Goal: Complete application form

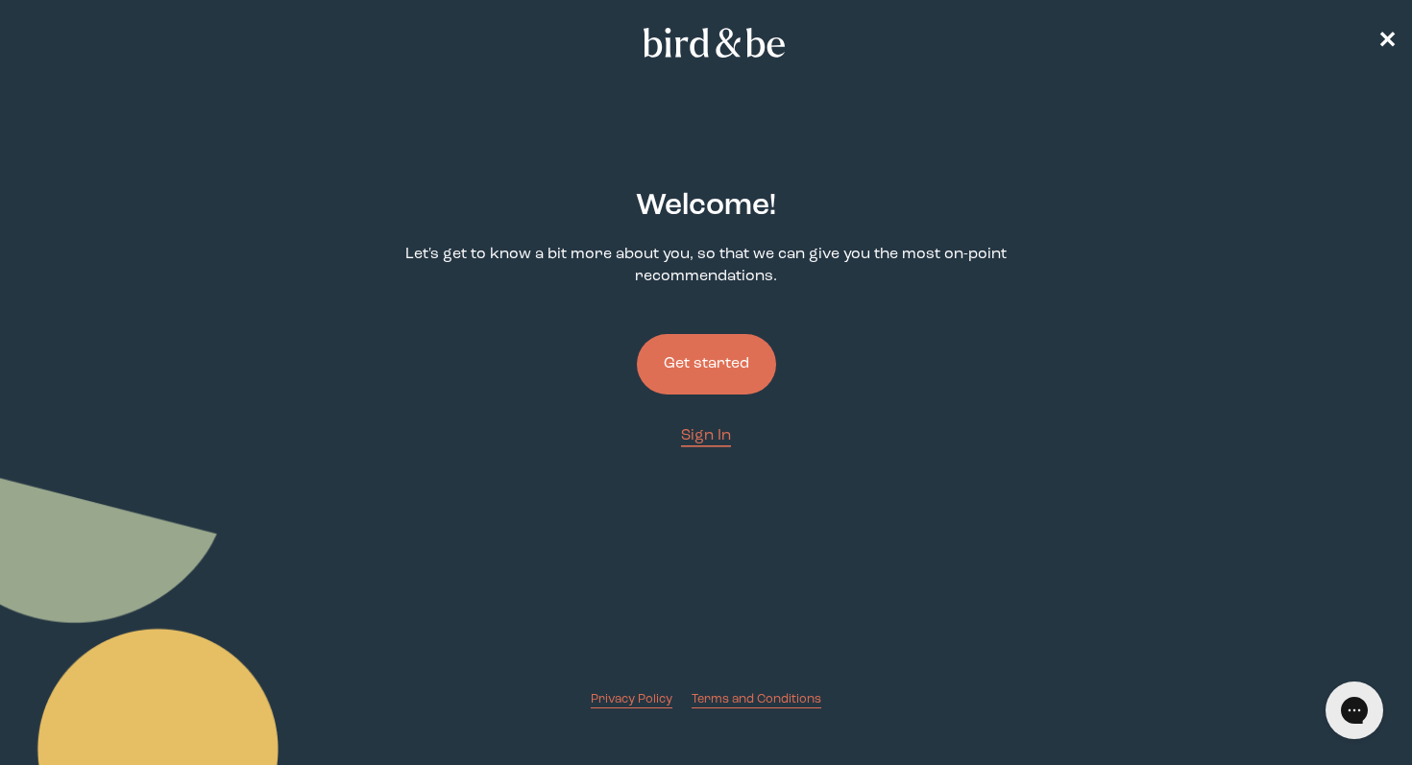
click at [738, 362] on button "Get started" at bounding box center [706, 364] width 139 height 61
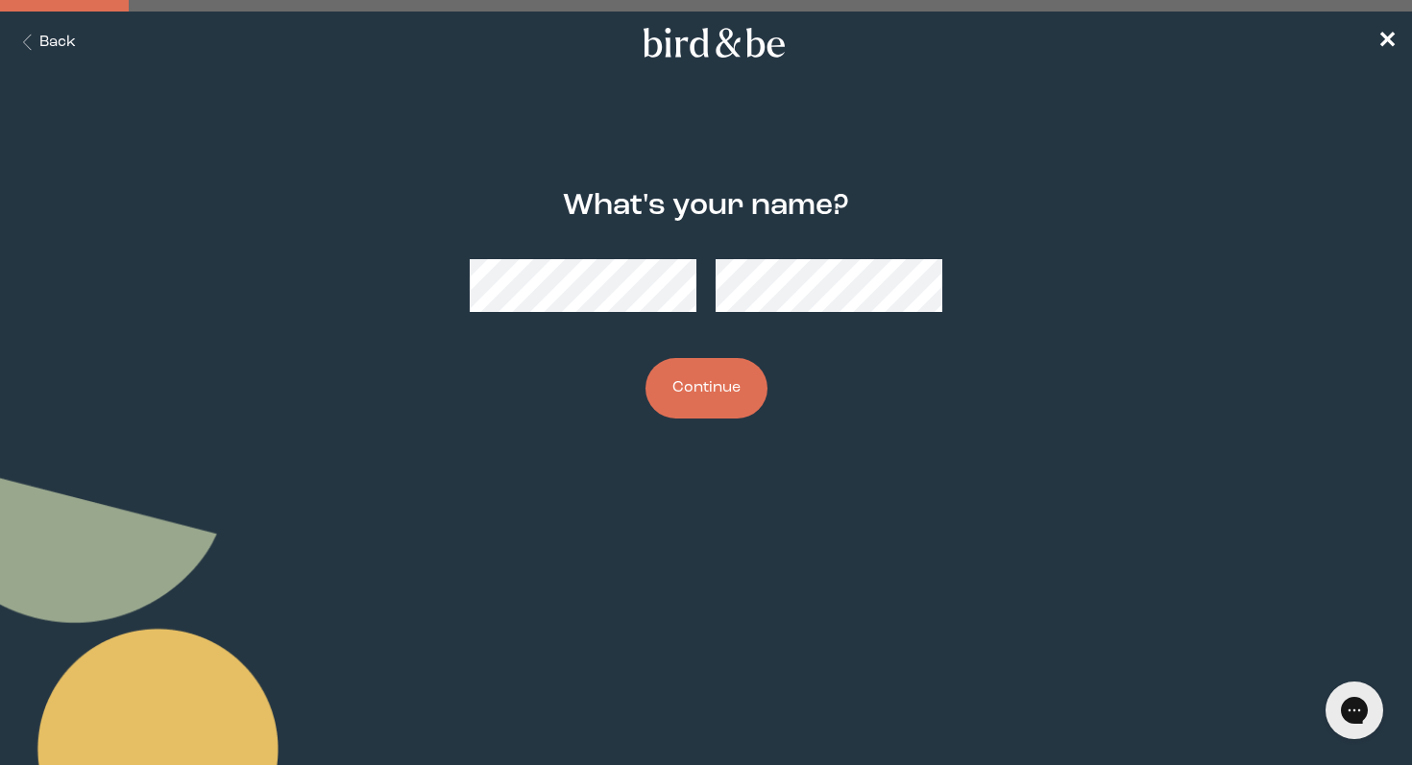
click at [645, 358] on button "Continue" at bounding box center [706, 388] width 122 height 61
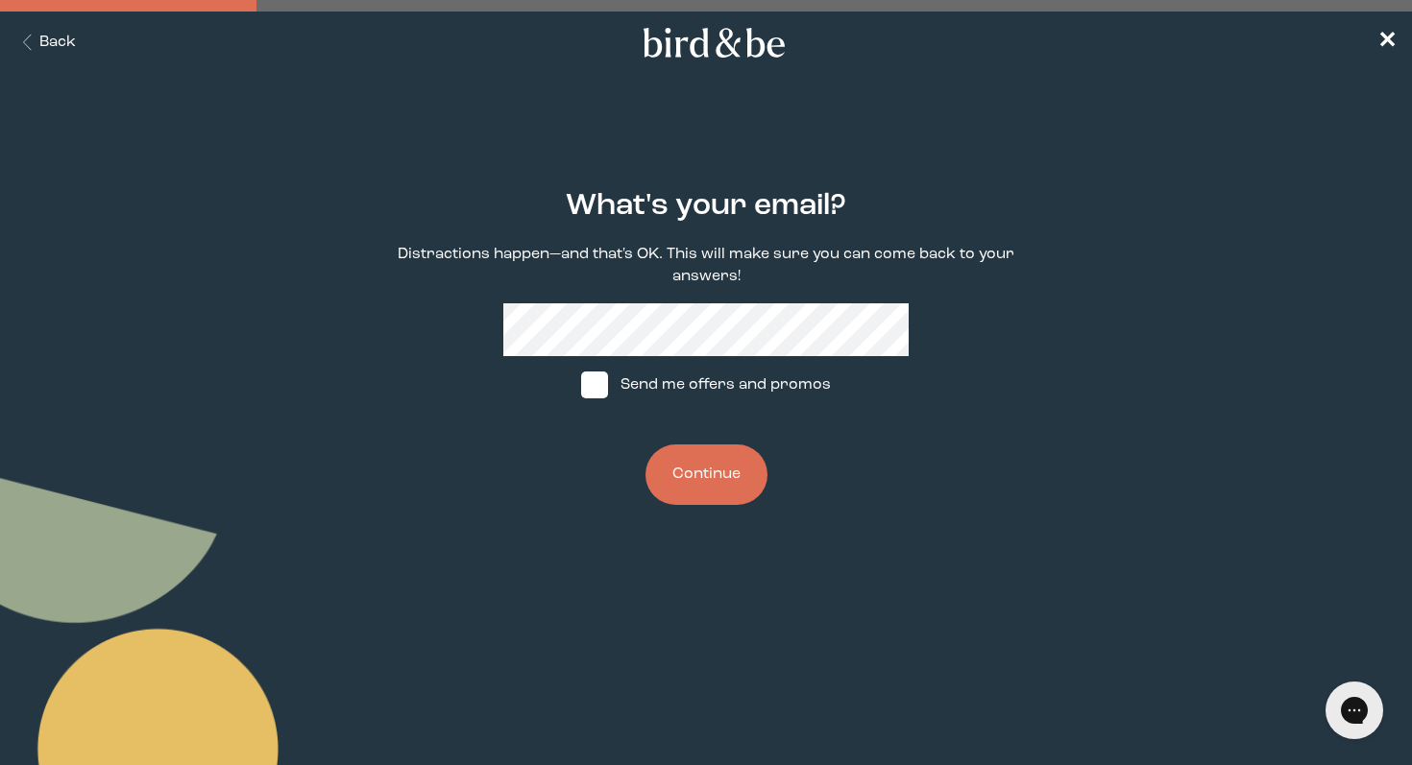
click at [651, 396] on label "Send me offers and promos" at bounding box center [706, 385] width 286 height 58
click at [581, 386] on input "Send me offers and promos" at bounding box center [580, 385] width 1 height 1
checkbox input "true"
click at [733, 474] on button "Continue" at bounding box center [706, 475] width 122 height 61
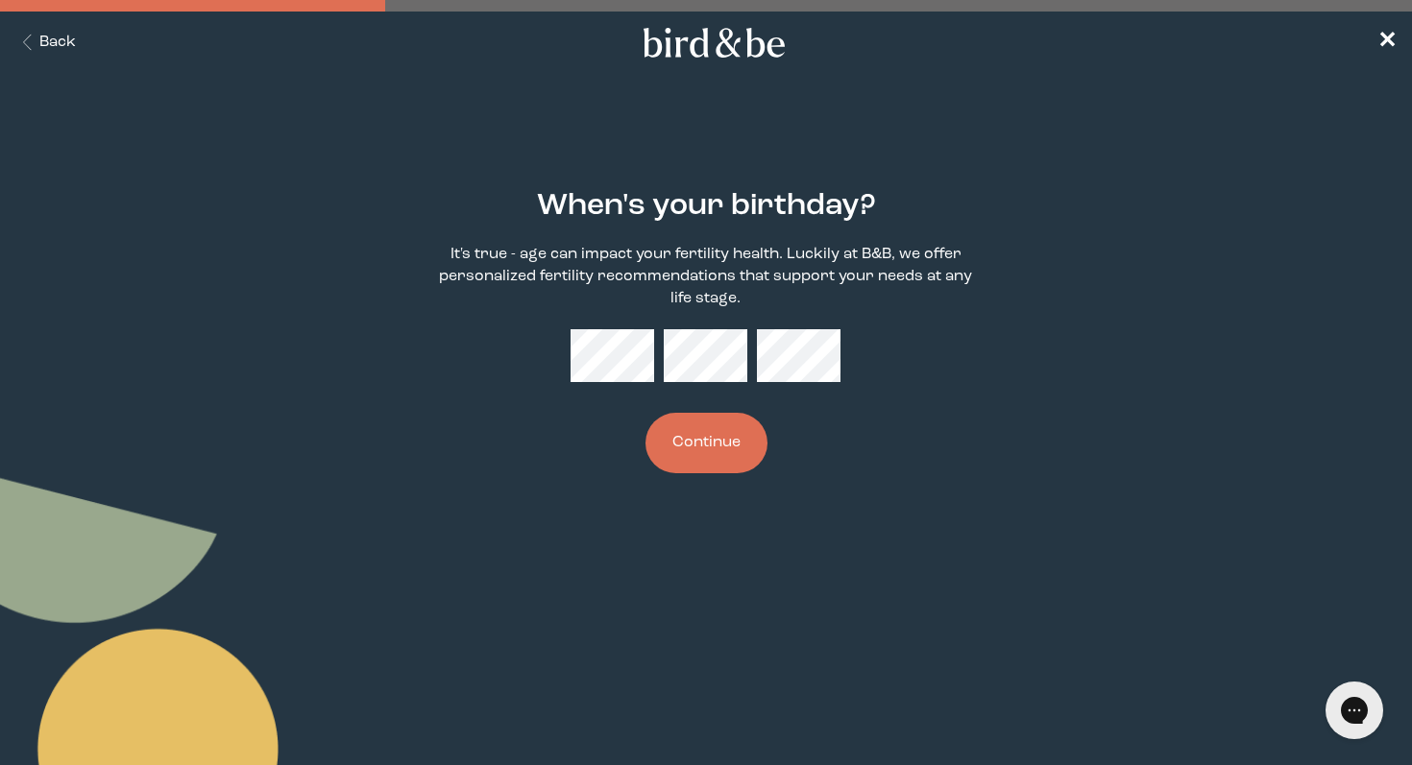
click at [708, 442] on button "Continue" at bounding box center [706, 443] width 122 height 61
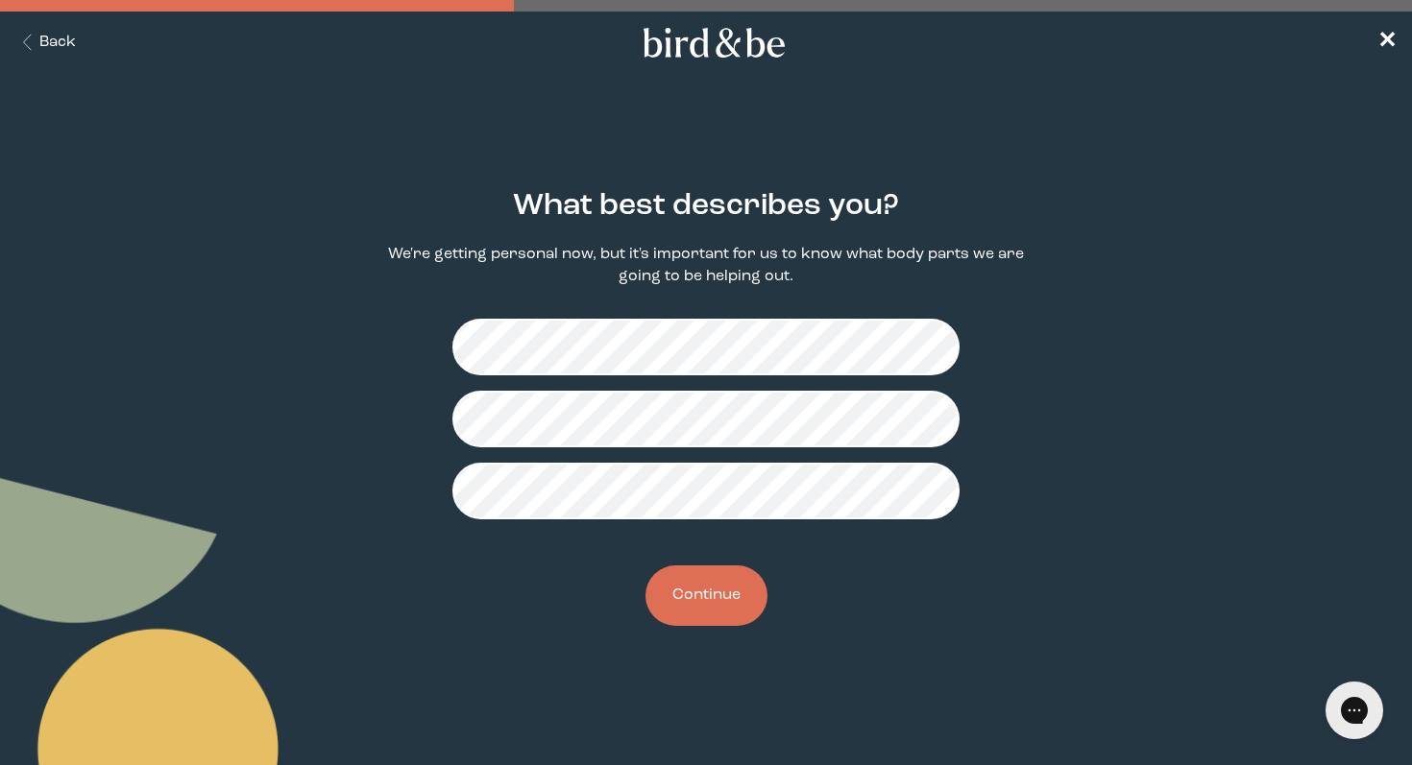
click at [705, 580] on button "Continue" at bounding box center [706, 596] width 122 height 61
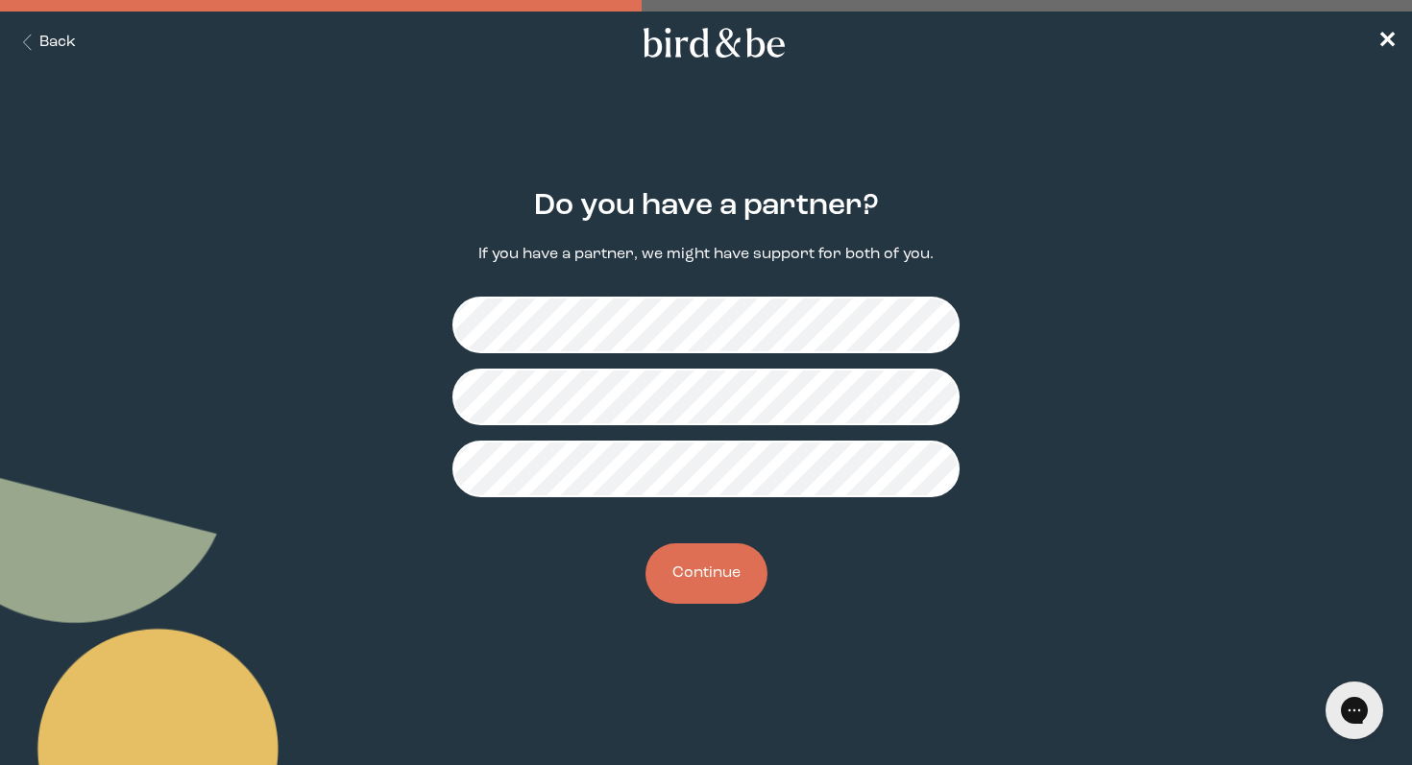
click at [710, 587] on button "Continue" at bounding box center [706, 574] width 122 height 61
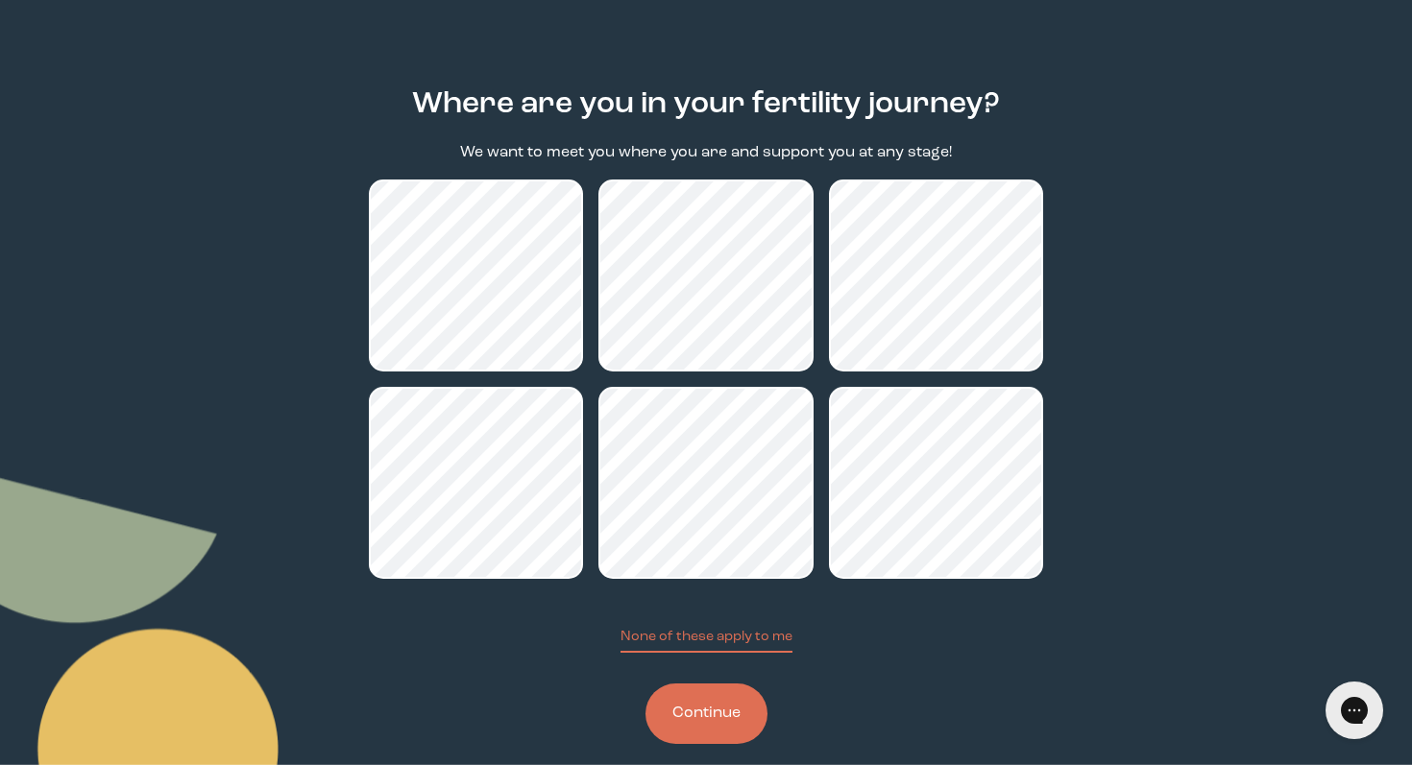
scroll to position [114, 0]
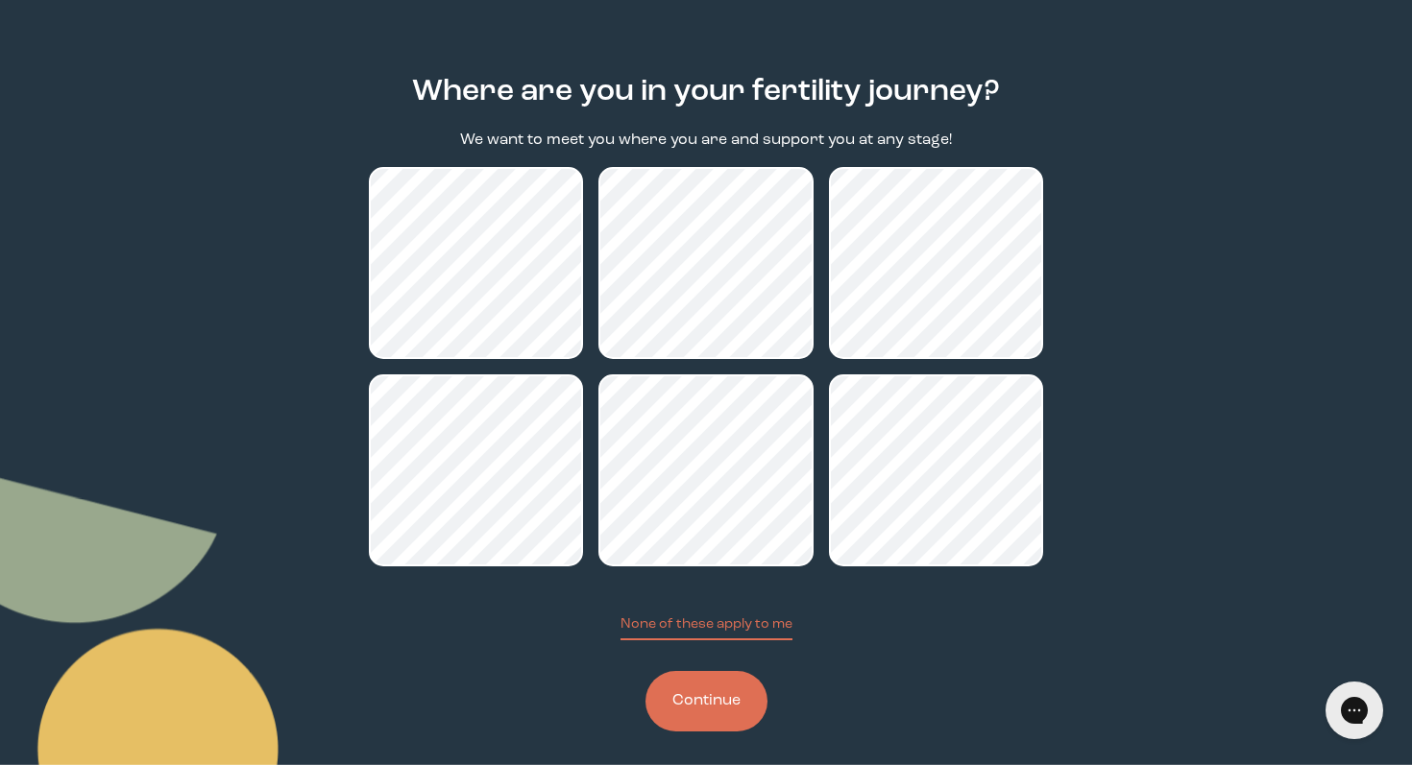
click at [726, 710] on button "Continue" at bounding box center [706, 701] width 122 height 61
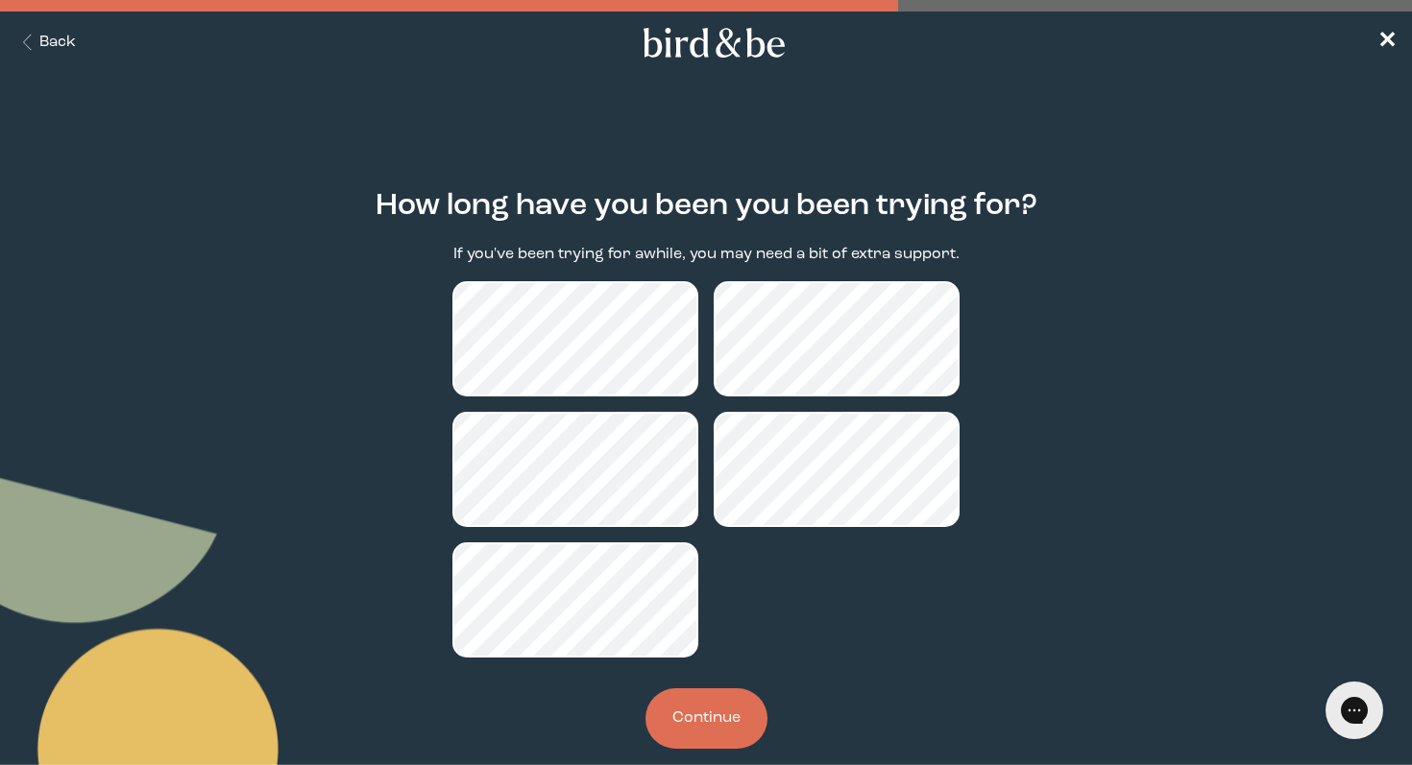
click at [35, 38] on icon "Back Button" at bounding box center [27, 43] width 24 height 16
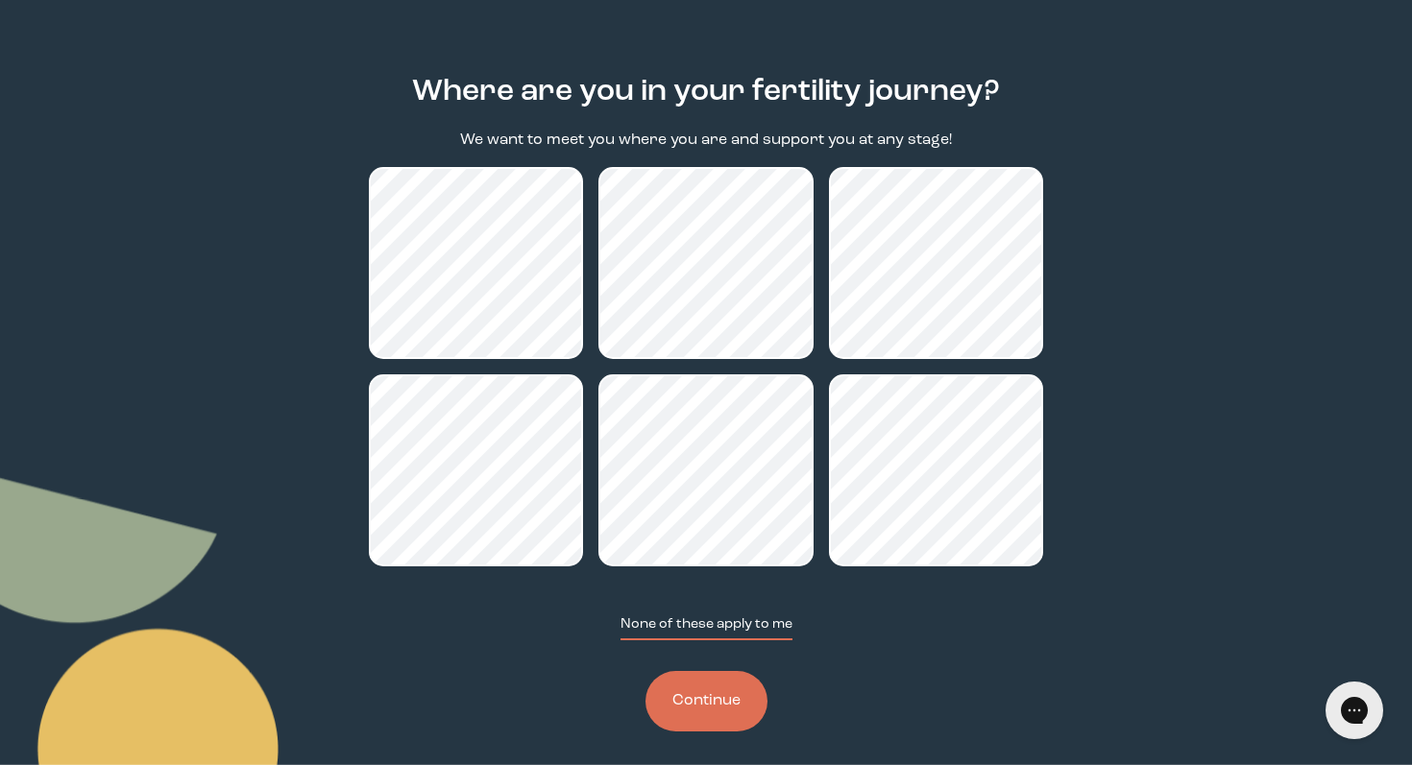
click at [709, 619] on button "None of these apply to me" at bounding box center [706, 628] width 172 height 26
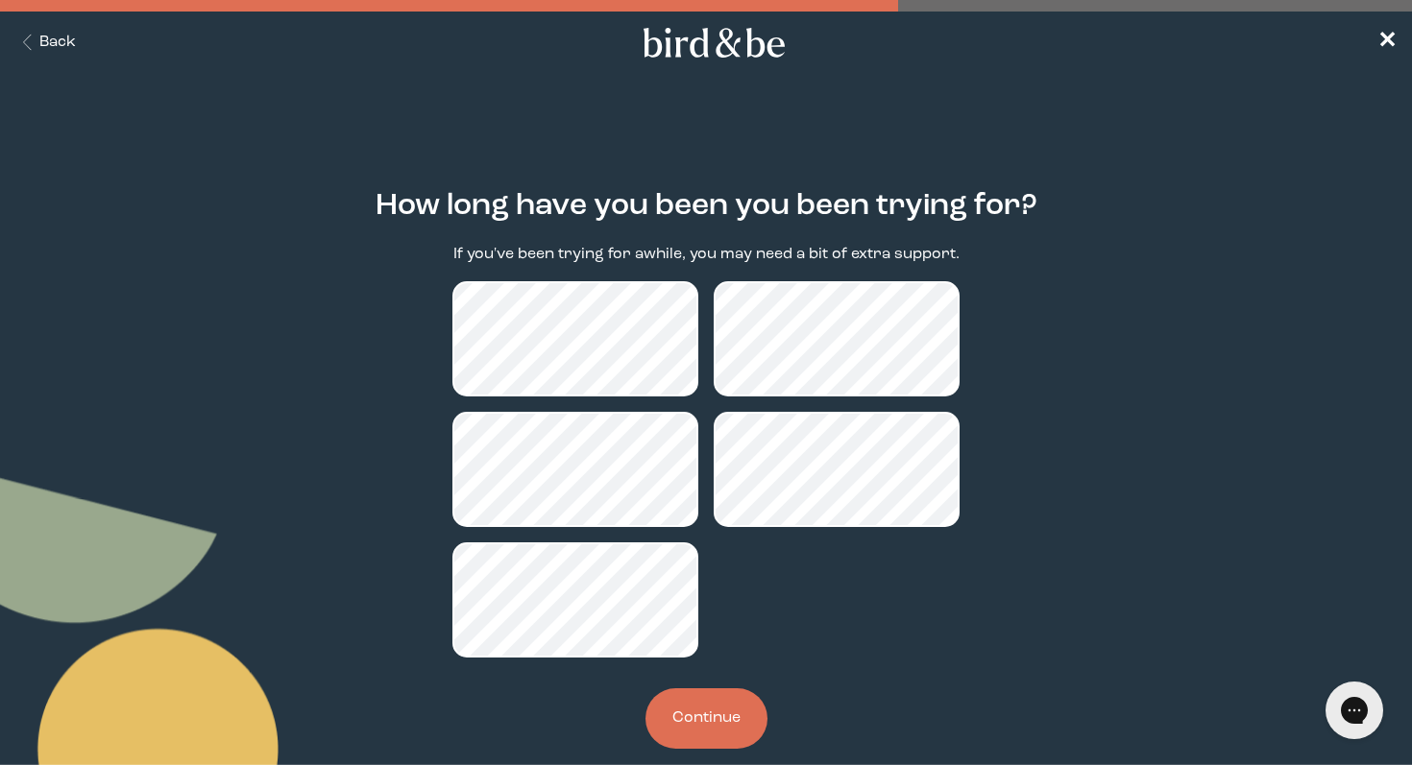
click at [54, 45] on button "Back" at bounding box center [45, 43] width 61 height 22
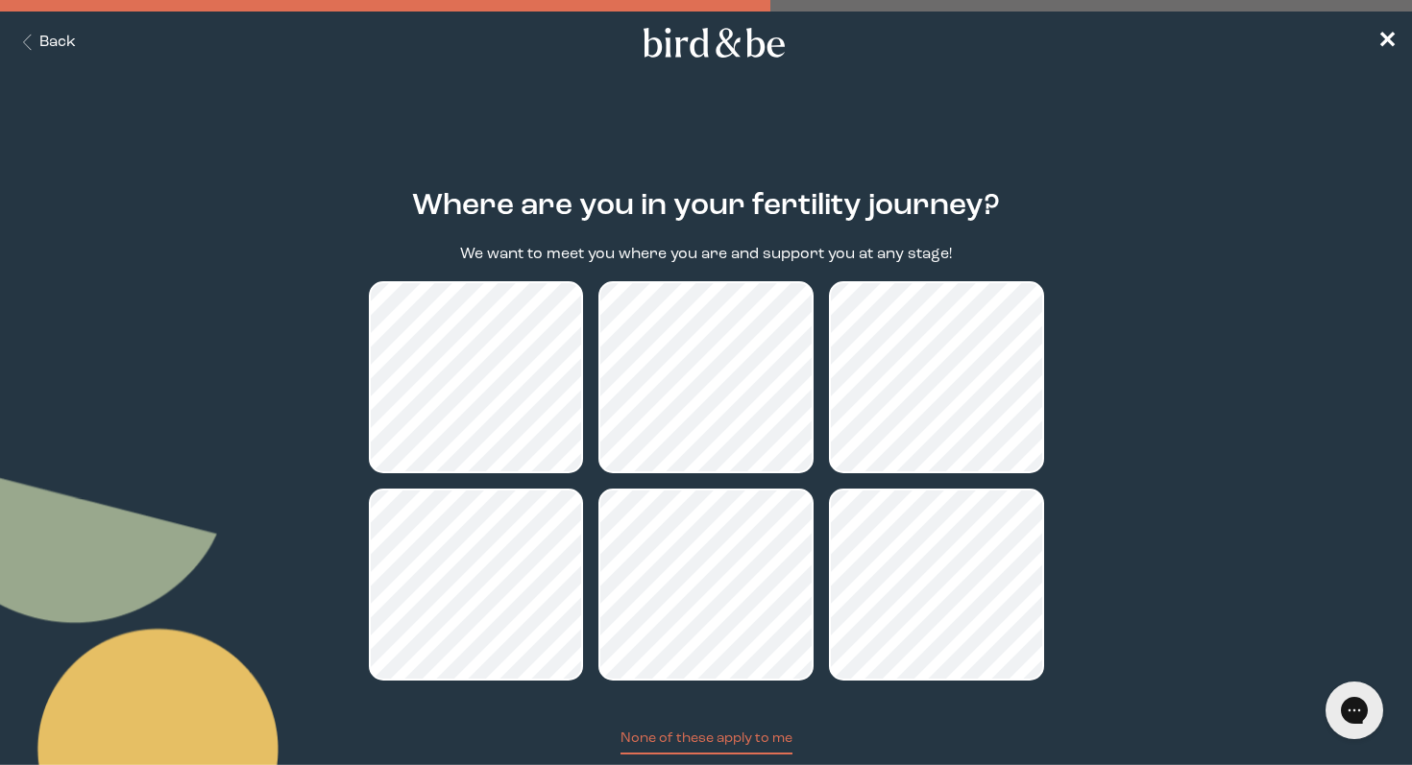
scroll to position [114, 0]
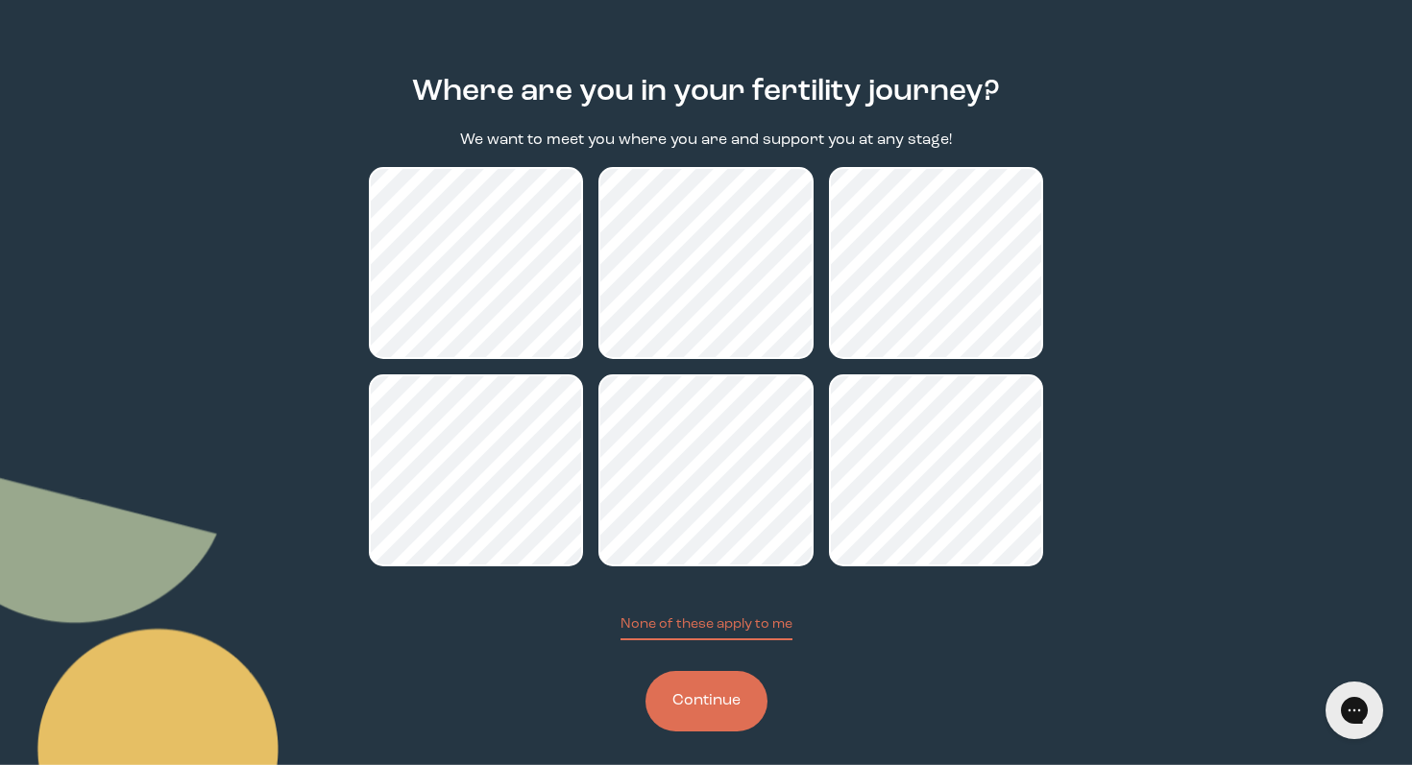
click at [684, 698] on button "Continue" at bounding box center [706, 701] width 122 height 61
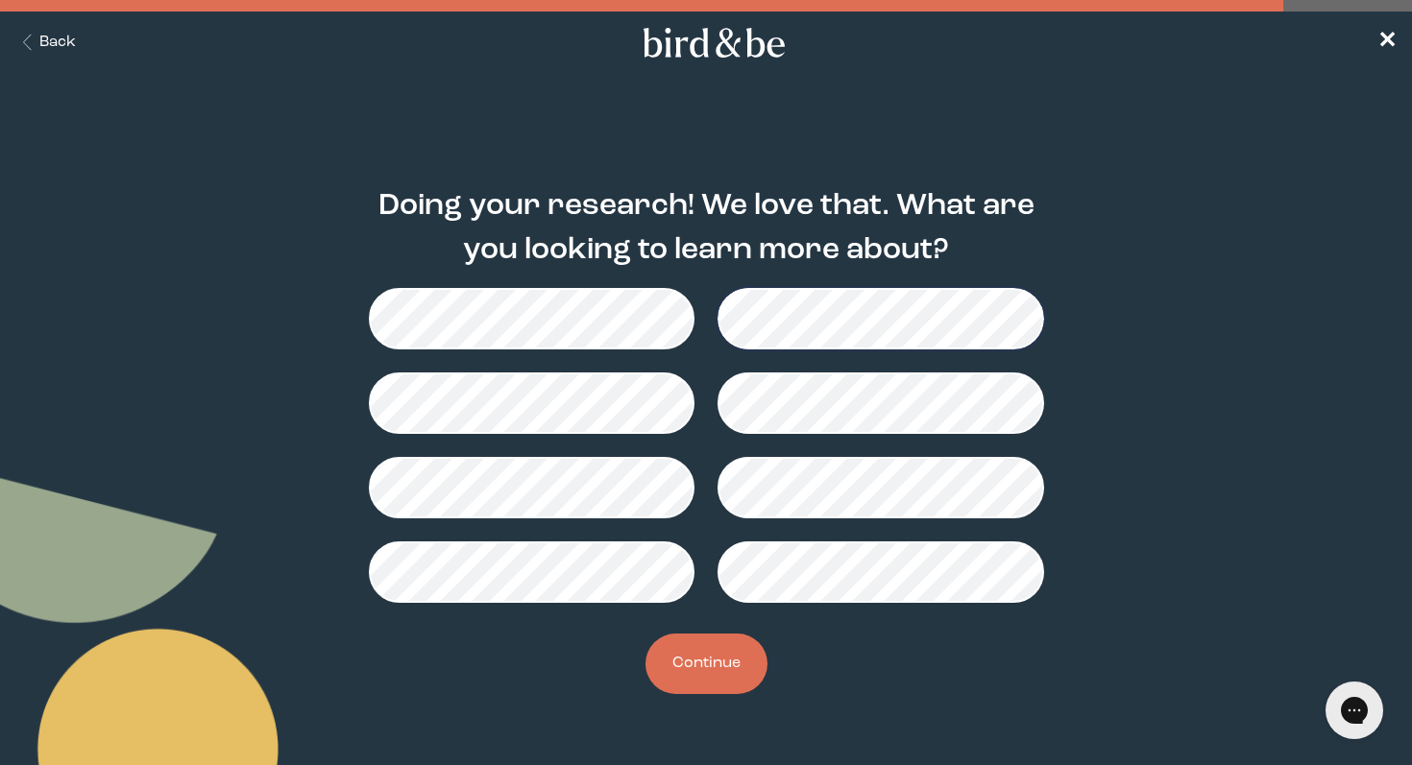
click at [696, 674] on button "Continue" at bounding box center [706, 664] width 122 height 61
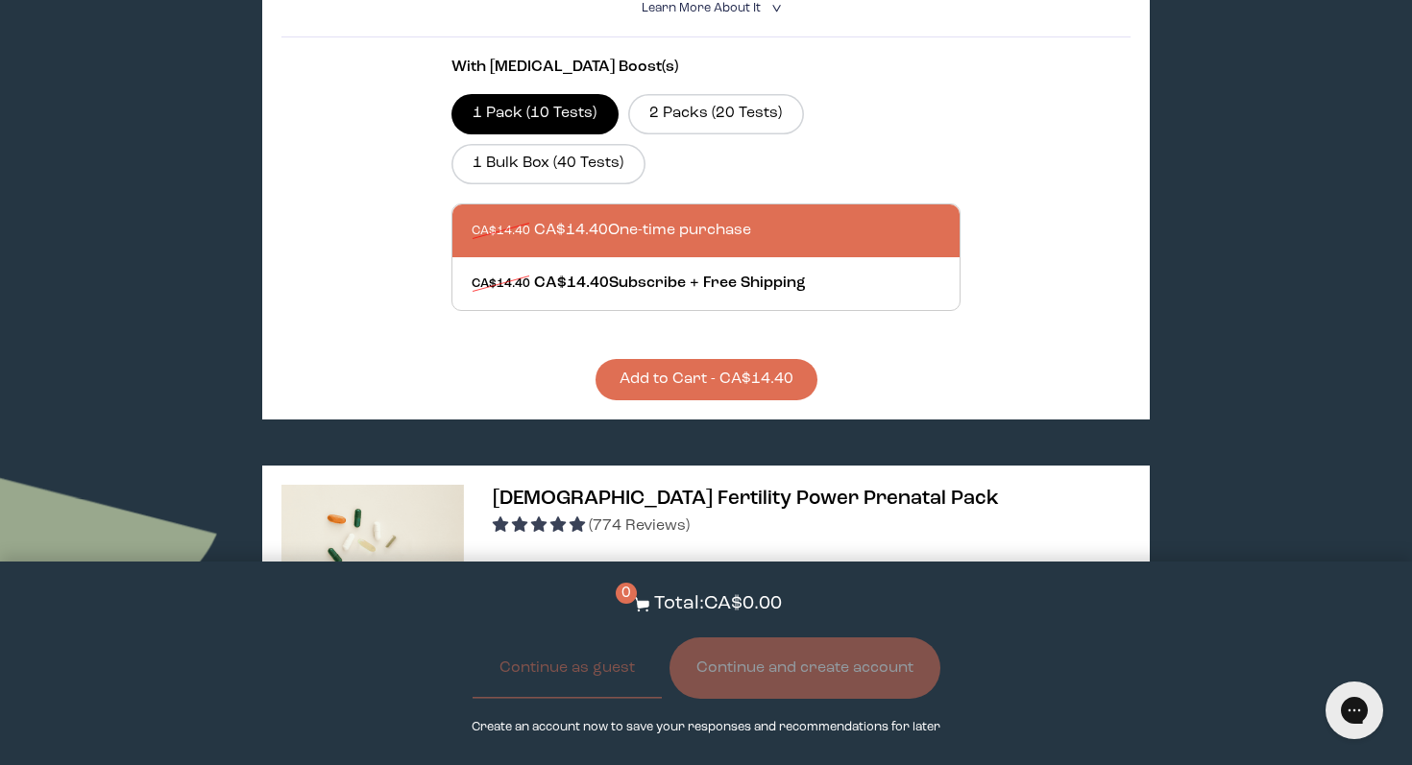
scroll to position [1002, 0]
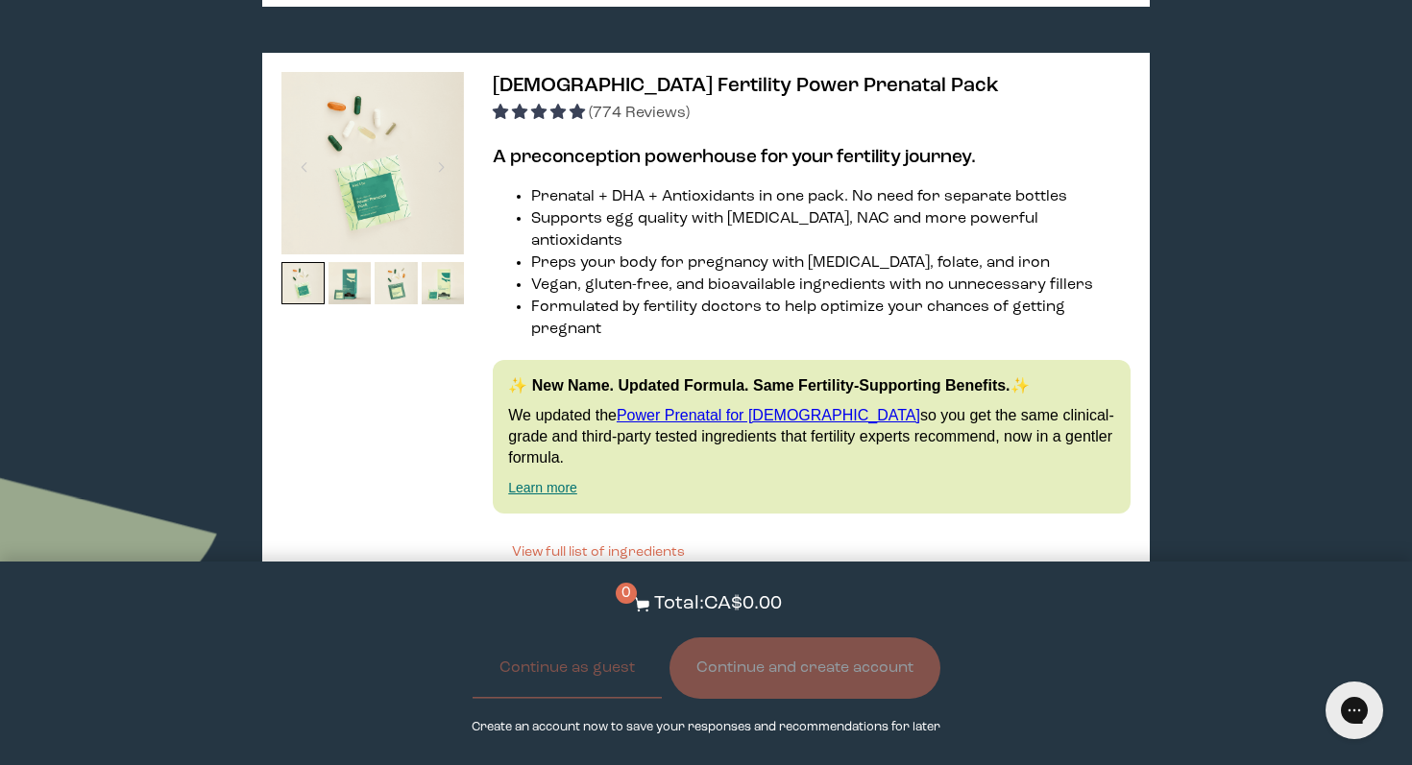
scroll to position [1083, 0]
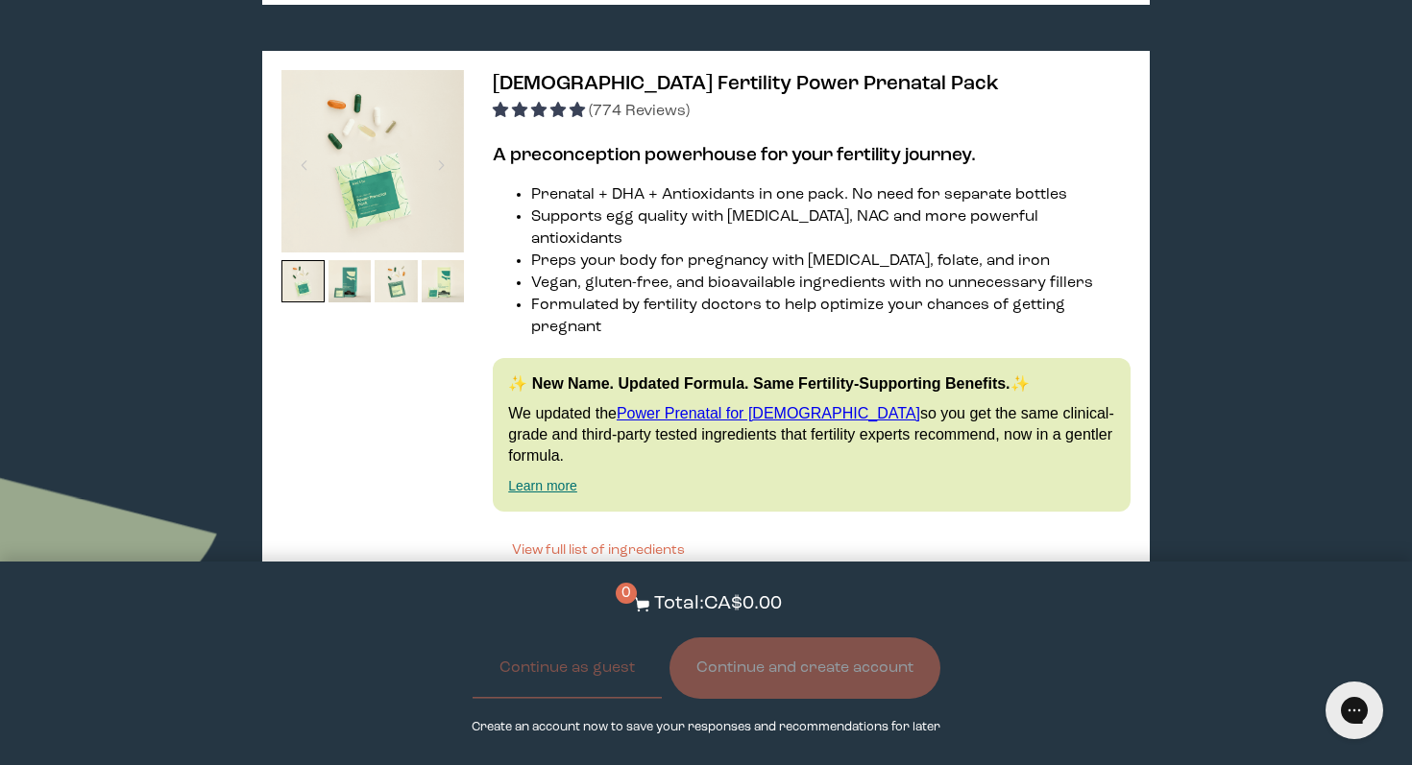
click at [621, 108] on span "(774 Reviews)" at bounding box center [639, 111] width 101 height 15
click at [540, 111] on span "4.95 stars" at bounding box center [540, 109] width 19 height 15
click at [567, 79] on span "[DEMOGRAPHIC_DATA] Fertility Power Prenatal Pack" at bounding box center [746, 84] width 506 height 20
click at [432, 215] on img at bounding box center [372, 161] width 182 height 182
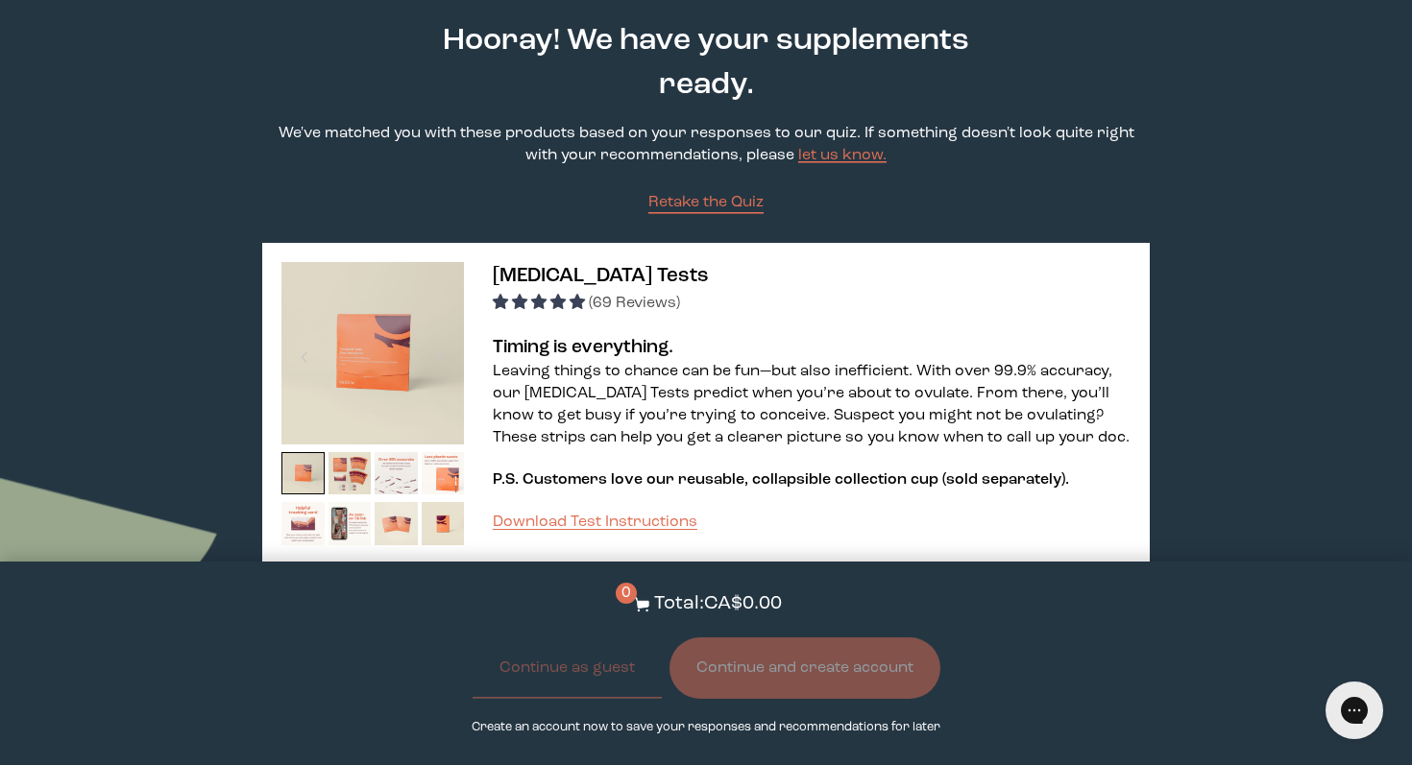
scroll to position [0, 0]
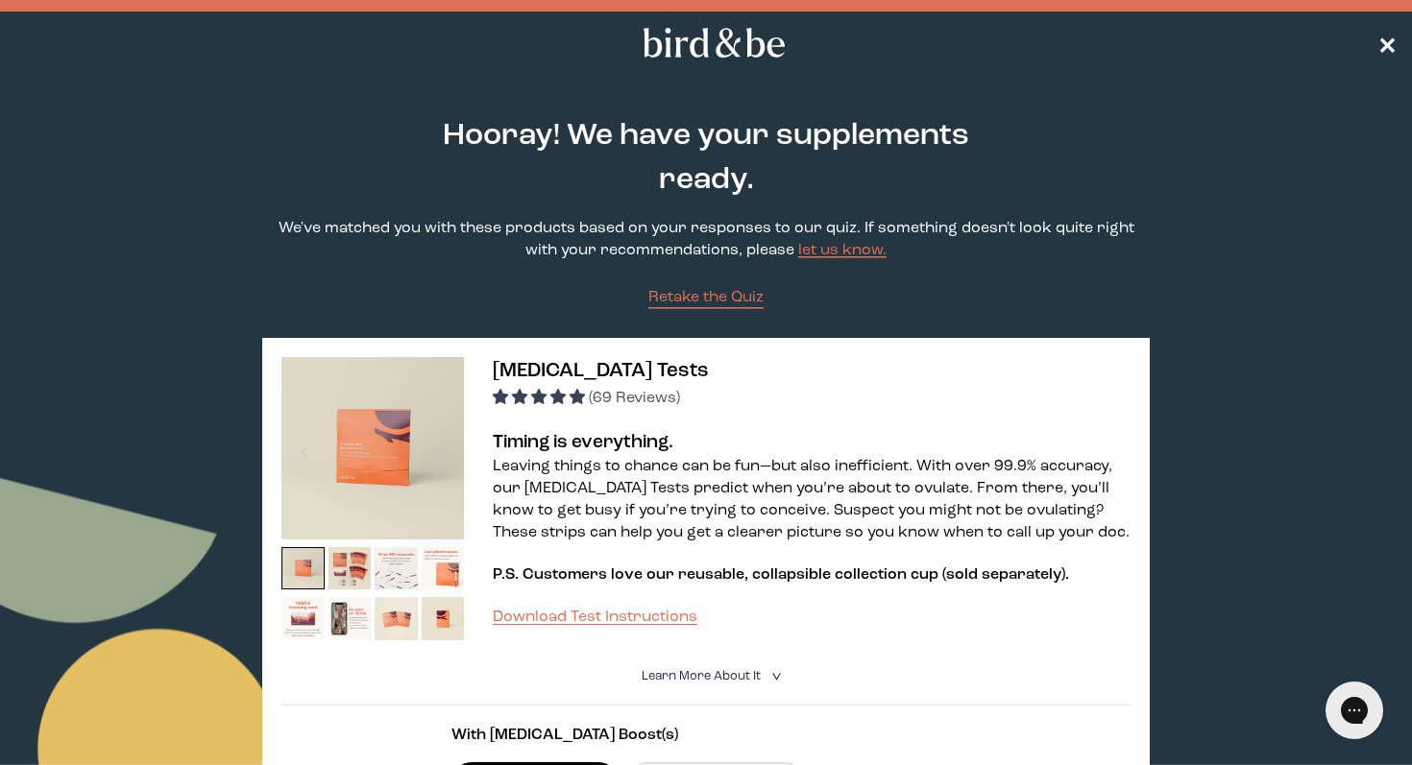
click at [1394, 40] on span "✕" at bounding box center [1386, 43] width 19 height 23
